Goal: Information Seeking & Learning: Learn about a topic

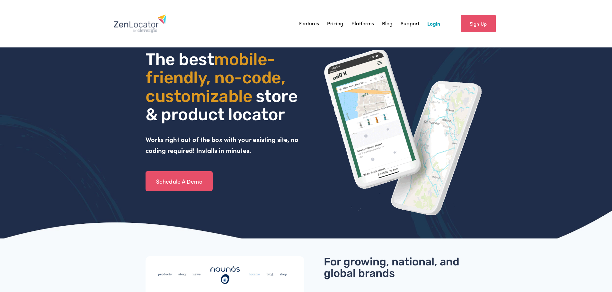
click at [333, 23] on link "Pricing" at bounding box center [335, 24] width 16 height 10
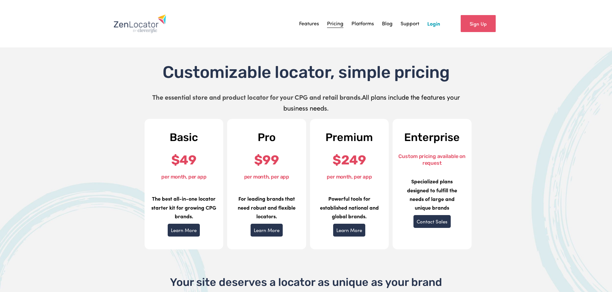
click at [189, 231] on link "Learn More" at bounding box center [184, 230] width 32 height 13
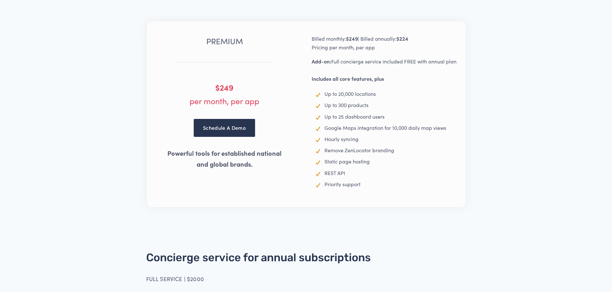
scroll to position [1106, 0]
